Goal: Information Seeking & Learning: Learn about a topic

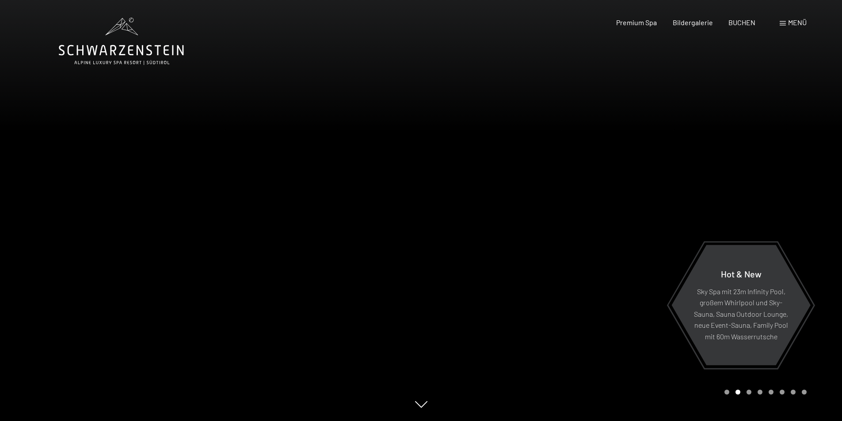
click at [797, 26] on span "Menü" at bounding box center [797, 22] width 19 height 8
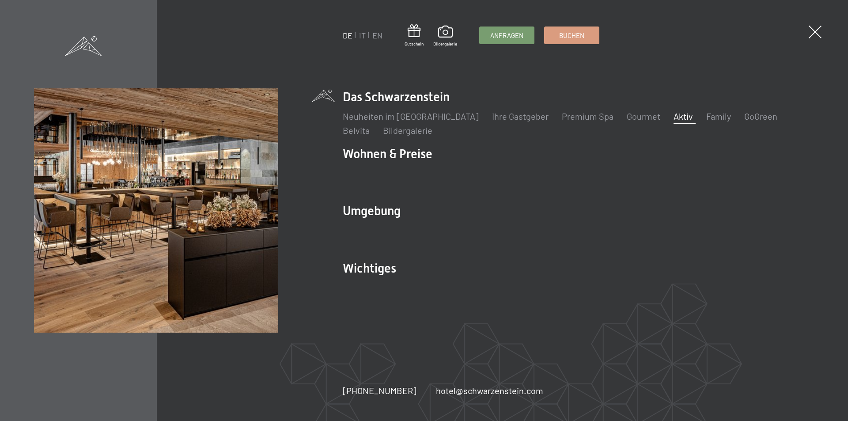
click at [674, 114] on link "Aktiv" at bounding box center [683, 116] width 19 height 11
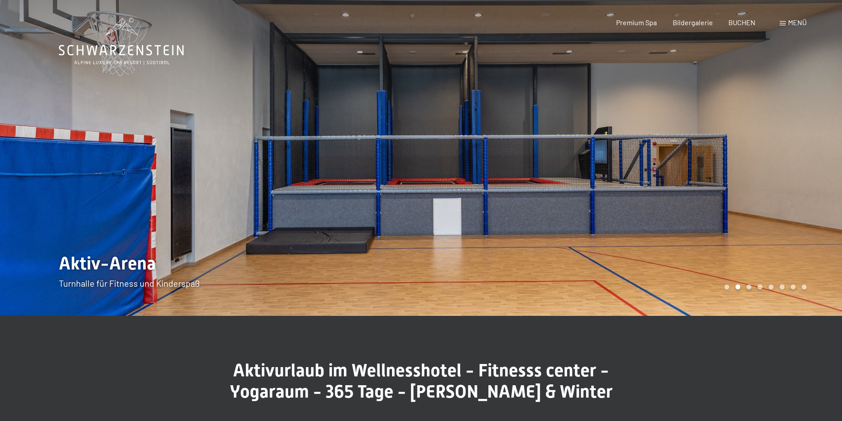
click at [527, 220] on div at bounding box center [631, 158] width 421 height 316
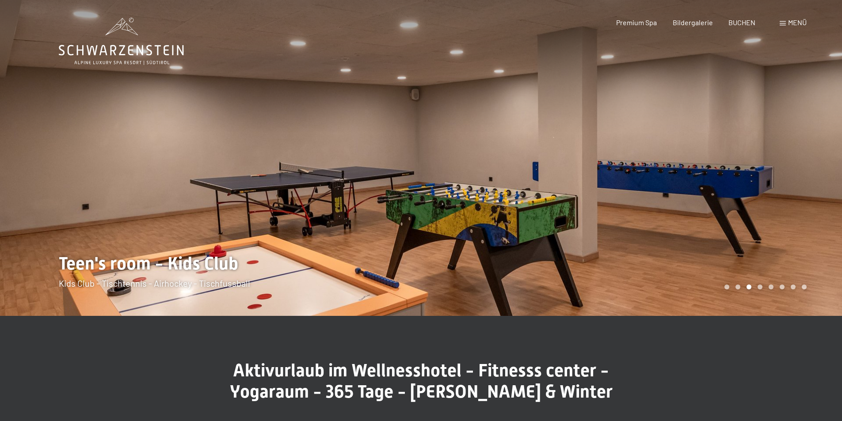
click at [527, 220] on div at bounding box center [631, 158] width 421 height 316
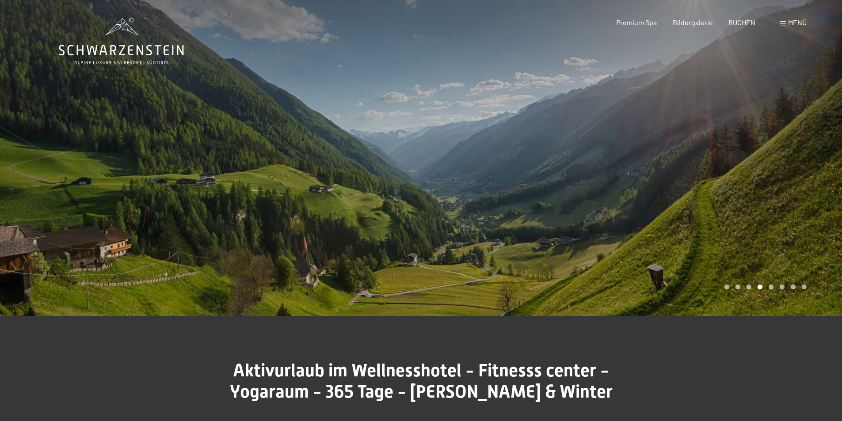
click at [527, 220] on div at bounding box center [631, 158] width 421 height 316
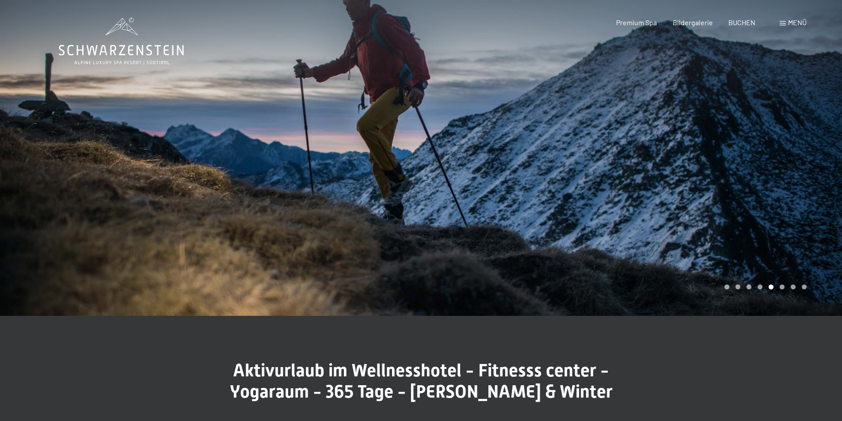
click at [527, 220] on div at bounding box center [631, 158] width 421 height 316
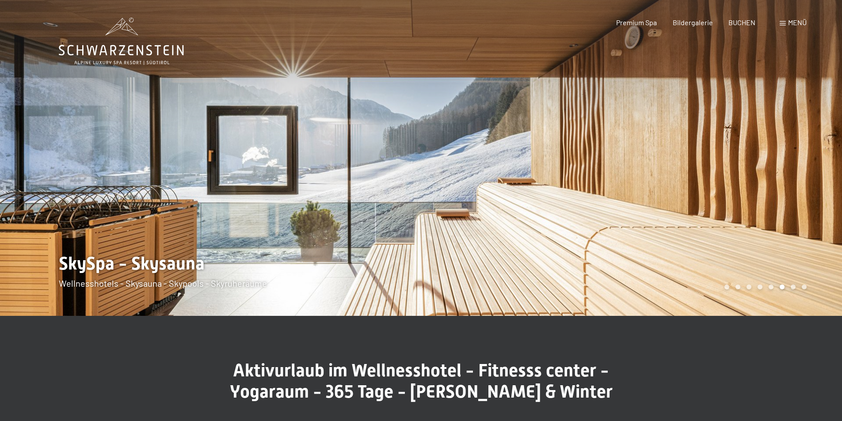
click at [527, 220] on div at bounding box center [631, 158] width 421 height 316
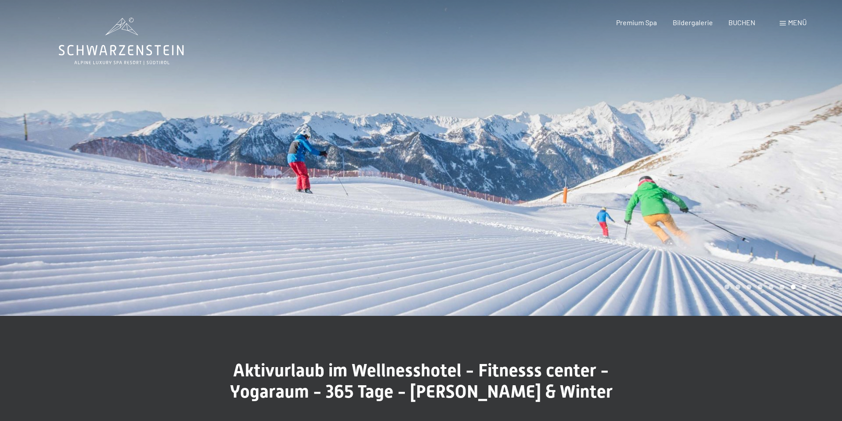
click at [527, 220] on div at bounding box center [631, 158] width 421 height 316
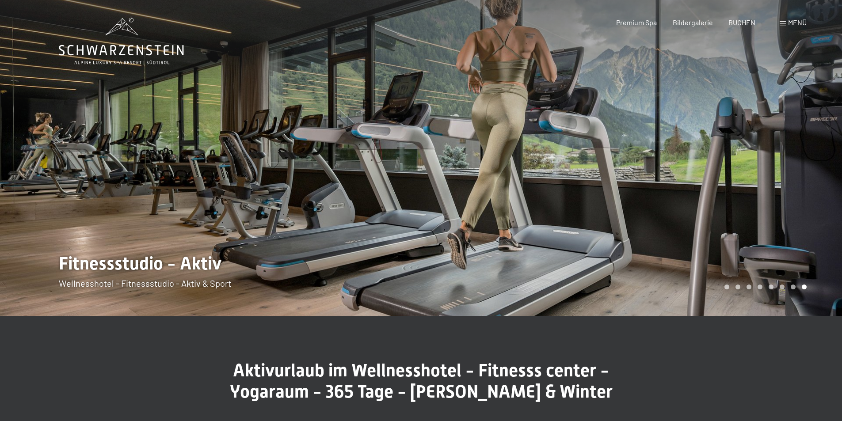
click at [527, 220] on div at bounding box center [631, 158] width 421 height 316
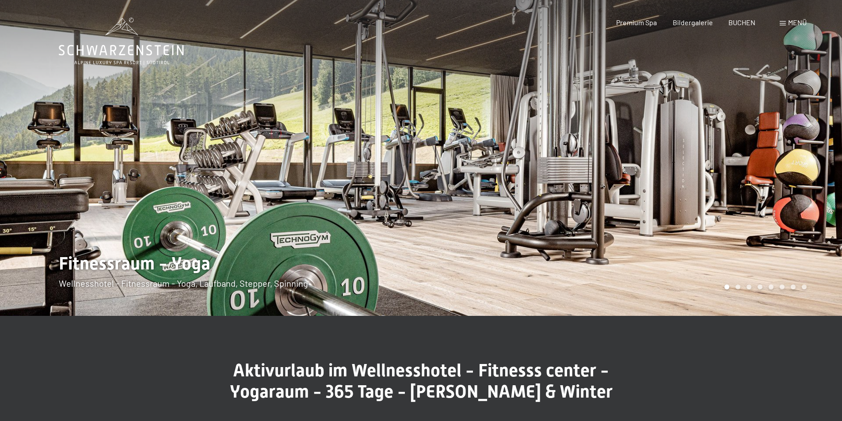
click at [527, 220] on div at bounding box center [631, 158] width 421 height 316
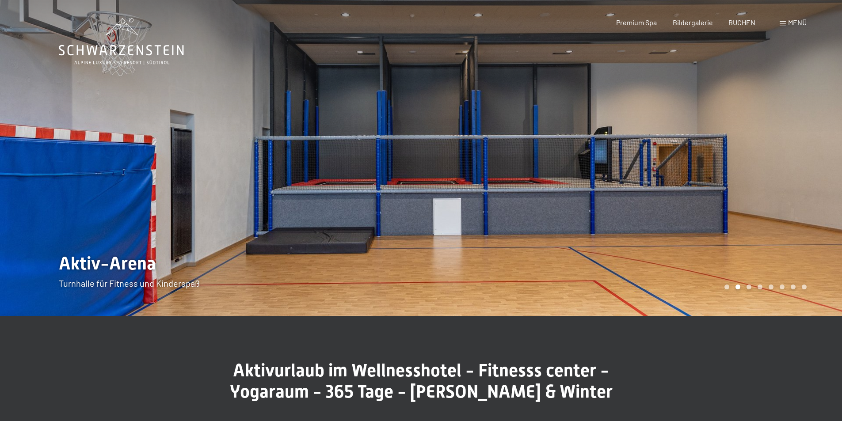
click at [527, 220] on div at bounding box center [631, 158] width 421 height 316
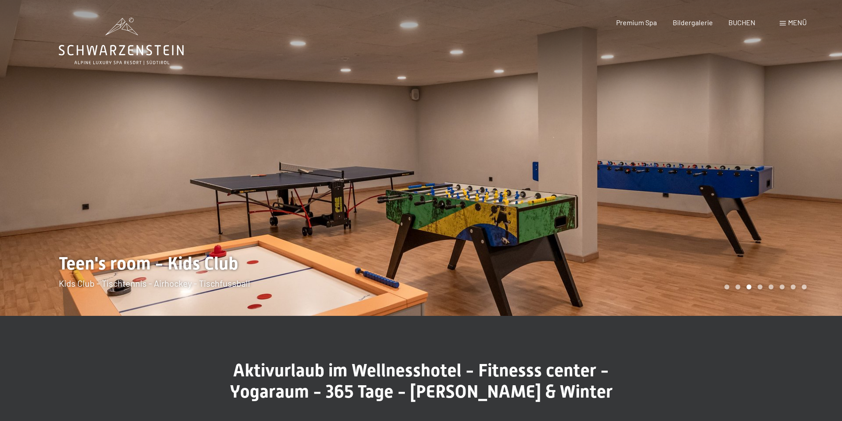
click at [85, 177] on div at bounding box center [210, 158] width 421 height 316
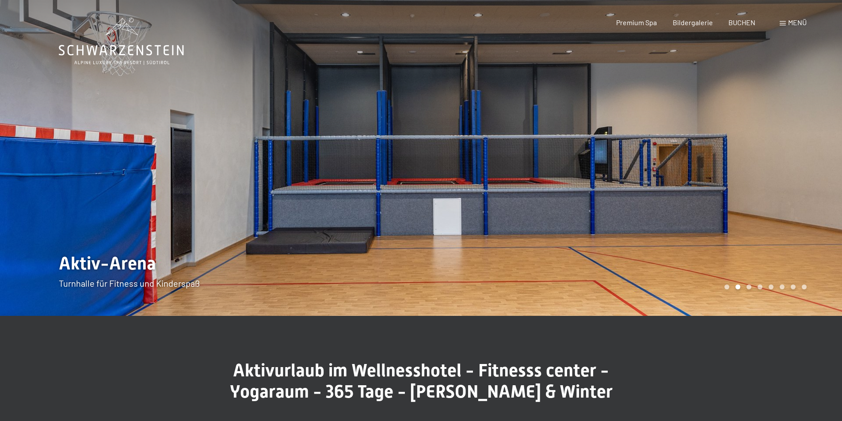
click at [566, 239] on div at bounding box center [631, 158] width 421 height 316
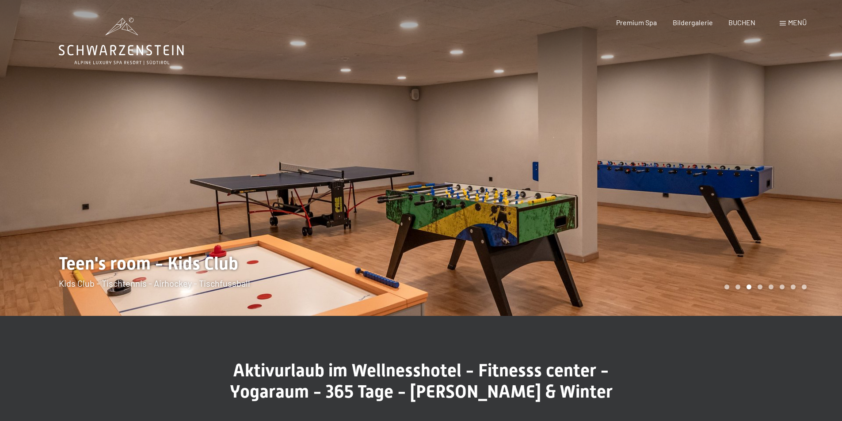
click at [566, 239] on div at bounding box center [631, 158] width 421 height 316
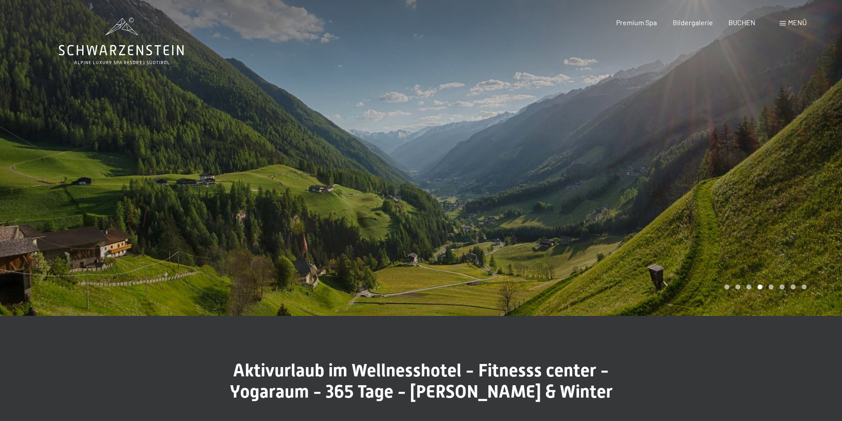
click at [566, 239] on div at bounding box center [631, 158] width 421 height 316
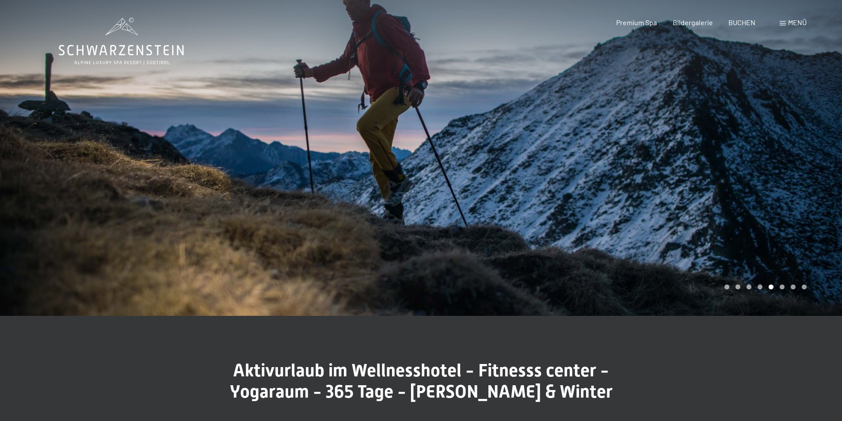
click at [566, 239] on div at bounding box center [631, 158] width 421 height 316
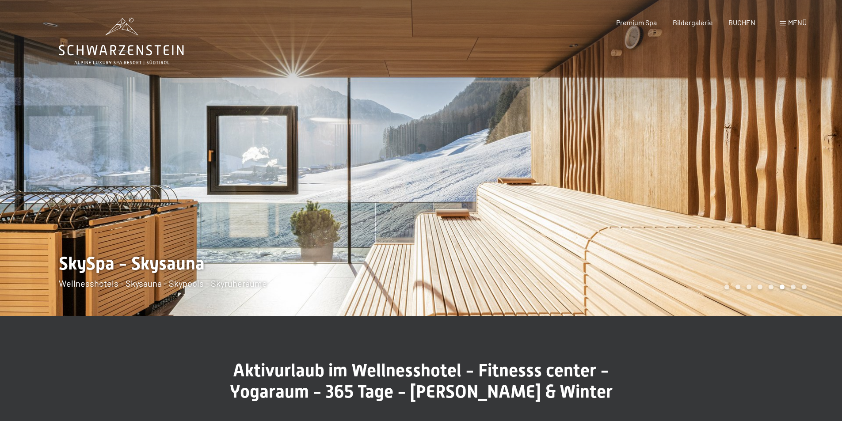
click at [566, 239] on div at bounding box center [631, 158] width 421 height 316
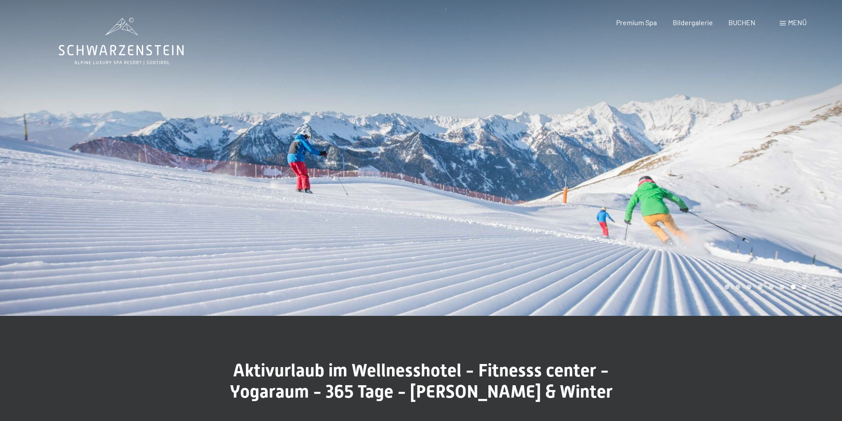
click at [797, 20] on span "Menü" at bounding box center [797, 22] width 19 height 8
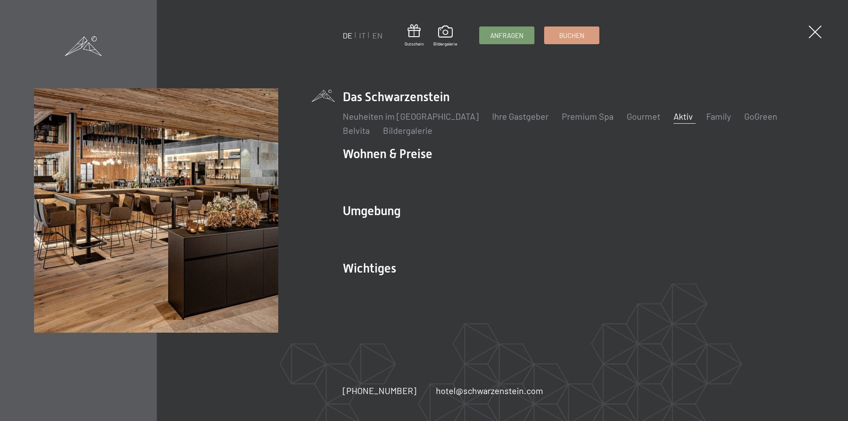
click at [674, 117] on link "Aktiv" at bounding box center [683, 116] width 19 height 11
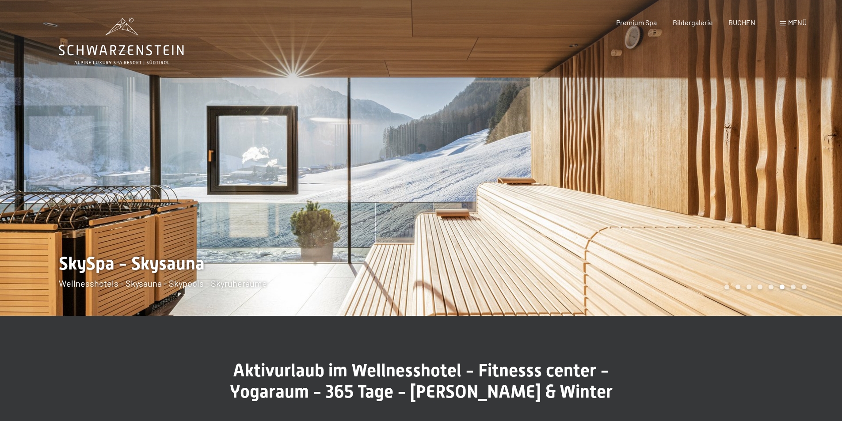
click at [802, 21] on span "Menü" at bounding box center [797, 22] width 19 height 8
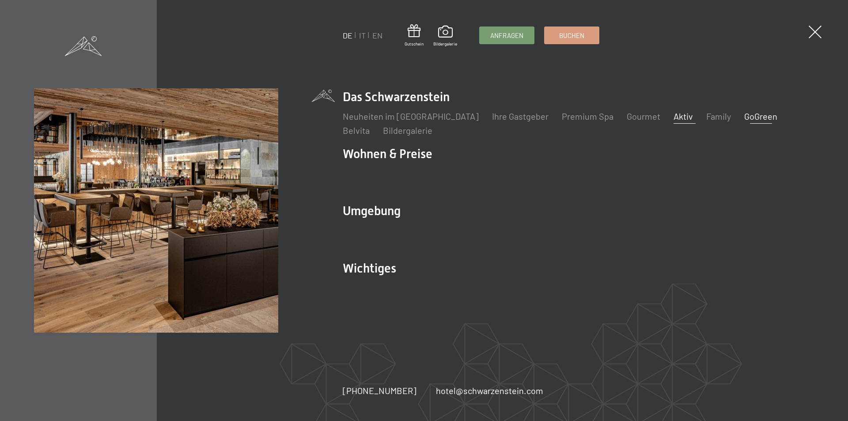
click at [744, 118] on link "GoGreen" at bounding box center [760, 116] width 33 height 11
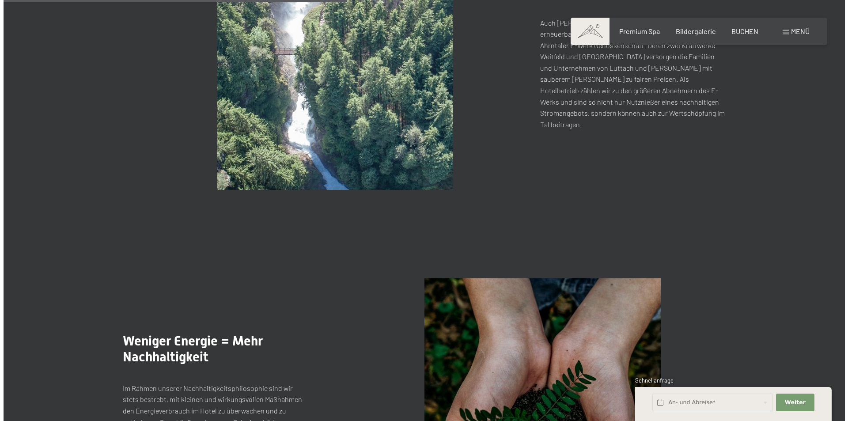
scroll to position [1016, 0]
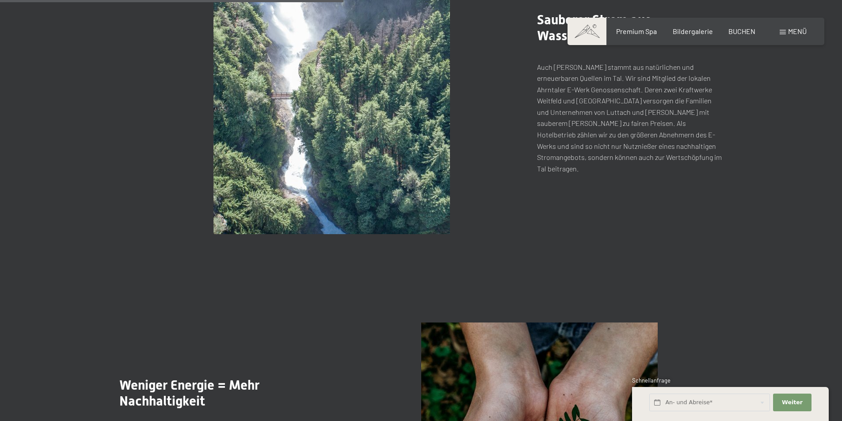
click at [798, 33] on span "Menü" at bounding box center [797, 31] width 19 height 8
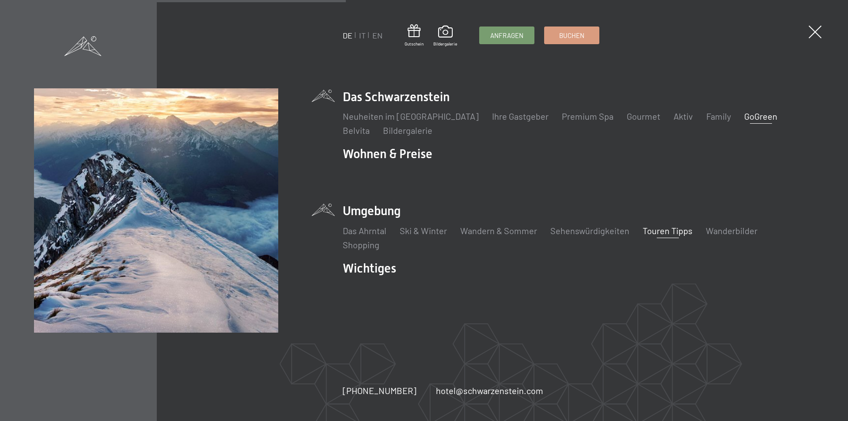
click at [661, 231] on link "Touren Tipps" at bounding box center [668, 230] width 50 height 11
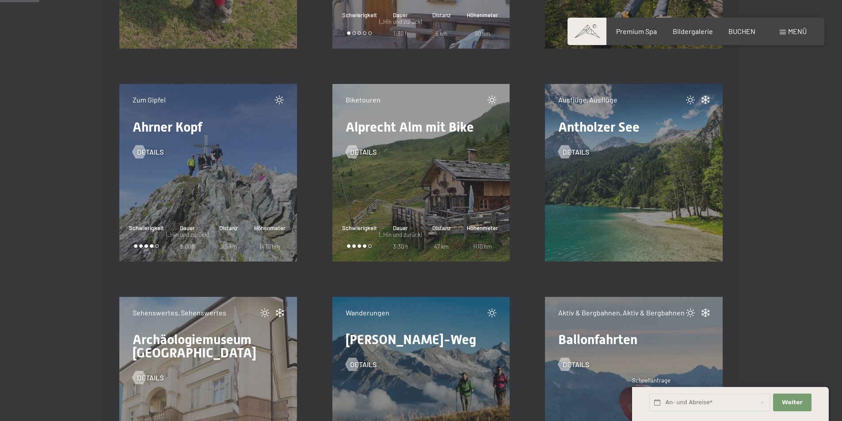
scroll to position [707, 0]
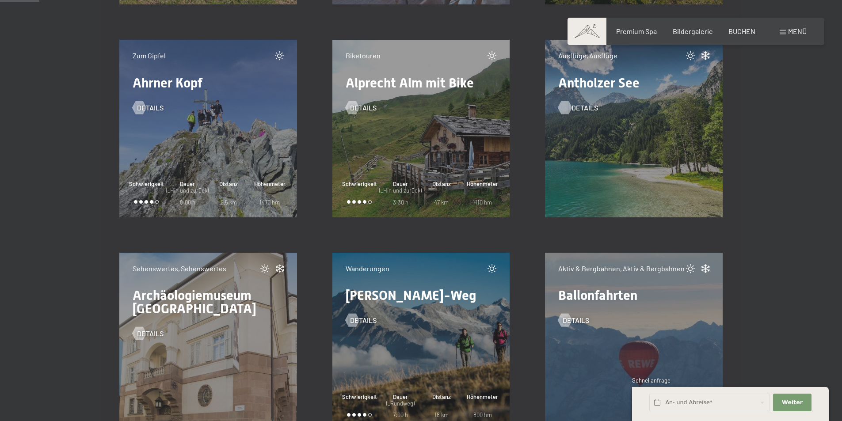
click at [589, 107] on span "Details" at bounding box center [584, 108] width 27 height 10
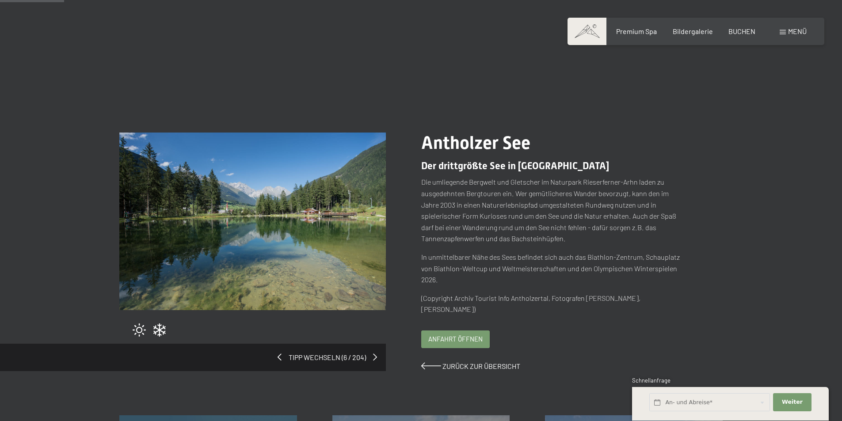
scroll to position [88, 0]
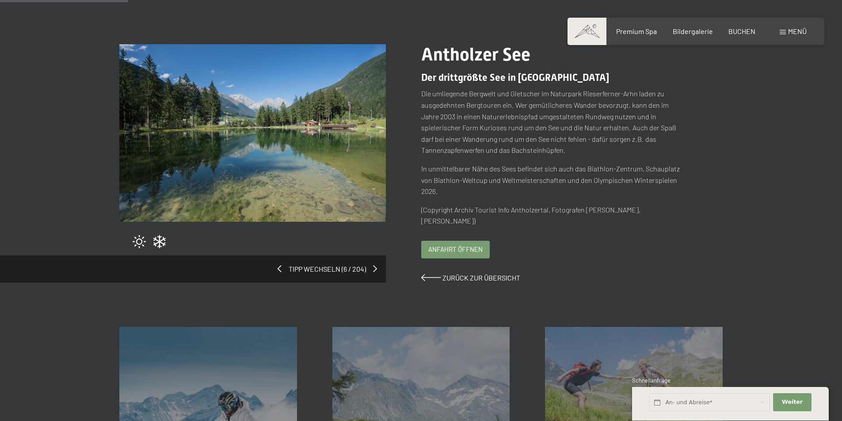
click at [469, 252] on span "Anfahrt öffnen" at bounding box center [455, 249] width 54 height 9
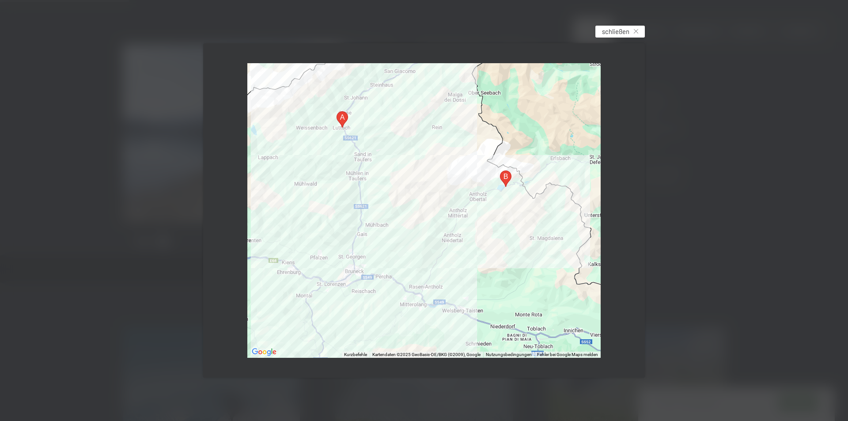
click at [638, 31] on div "schließen" at bounding box center [619, 32] width 49 height 12
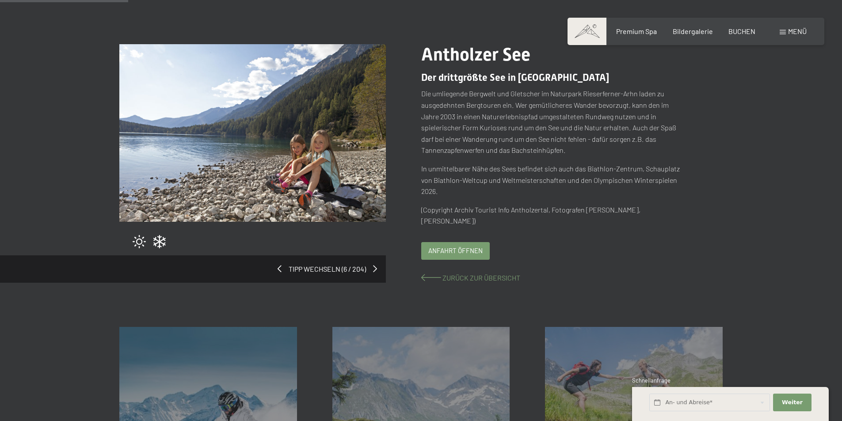
click at [475, 279] on span "Zurück zur Übersicht" at bounding box center [481, 277] width 78 height 8
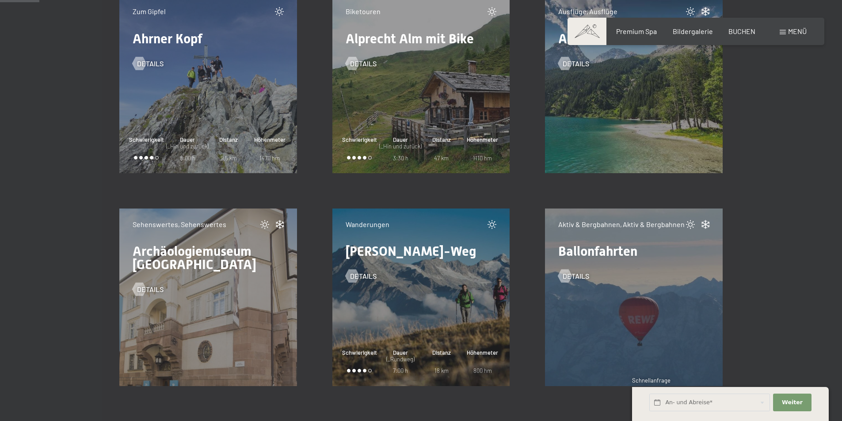
scroll to position [530, 0]
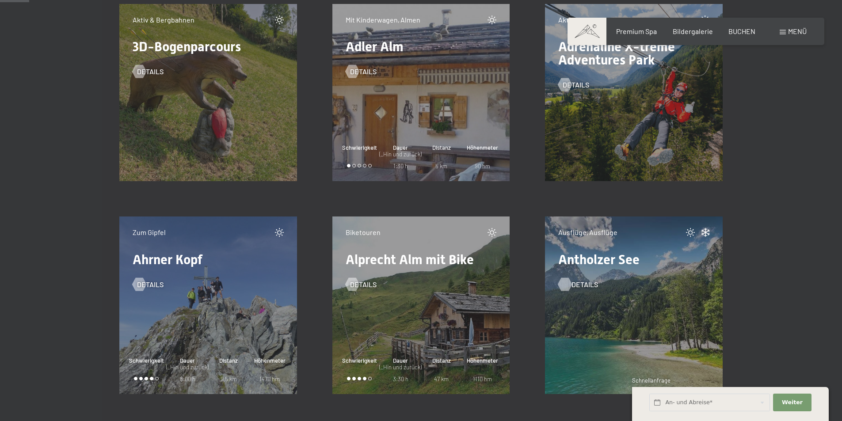
click at [583, 284] on span "Details" at bounding box center [584, 285] width 27 height 10
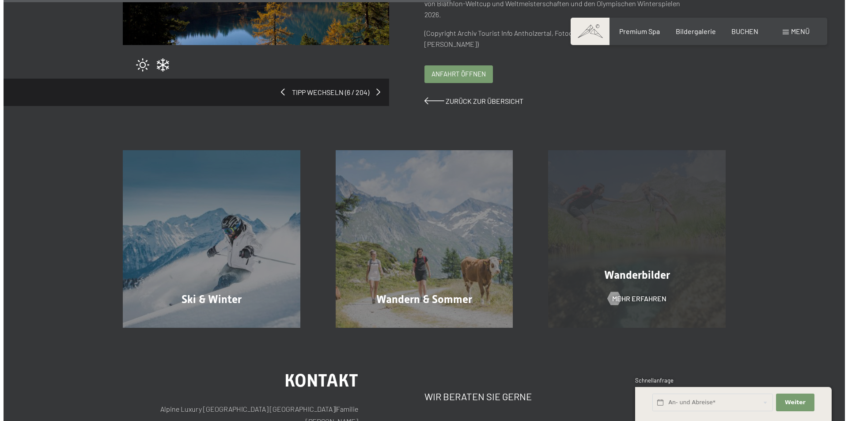
scroll to position [309, 0]
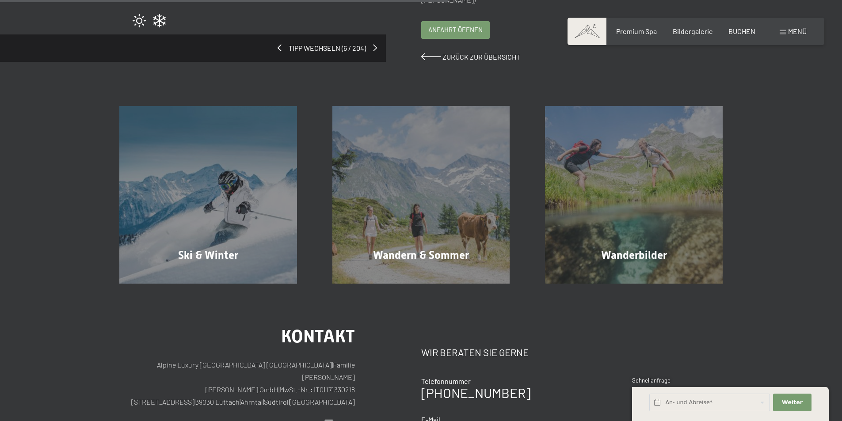
click at [796, 29] on span "Menü" at bounding box center [797, 31] width 19 height 8
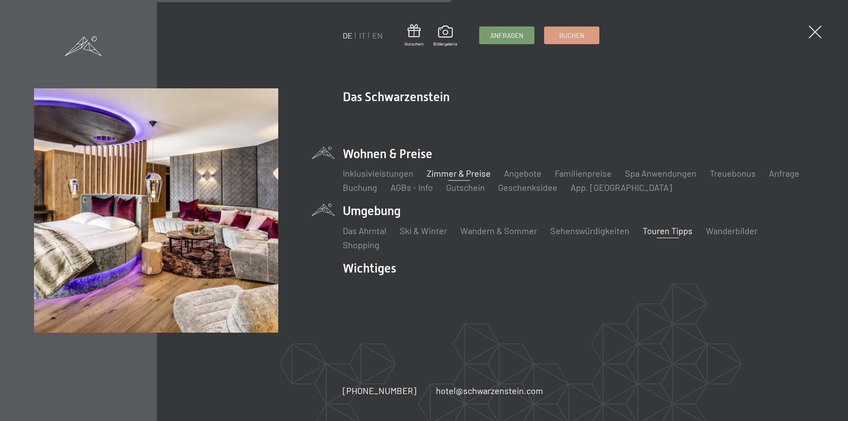
click at [478, 173] on link "Zimmer & Preise" at bounding box center [459, 173] width 64 height 11
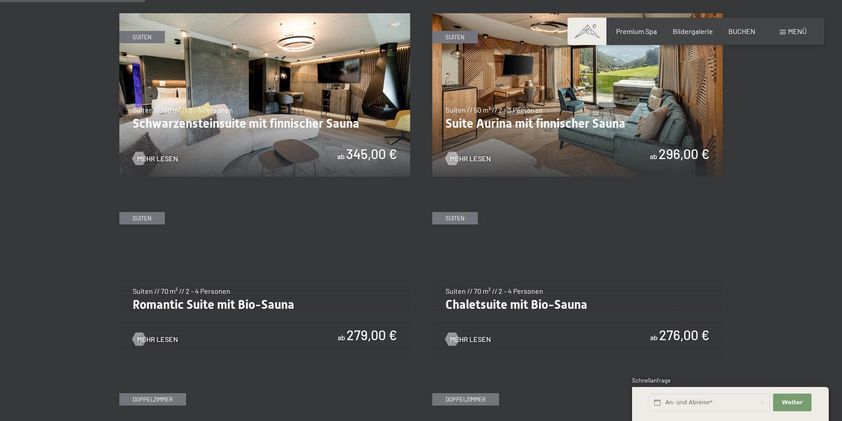
scroll to position [442, 0]
